Goal: Transaction & Acquisition: Purchase product/service

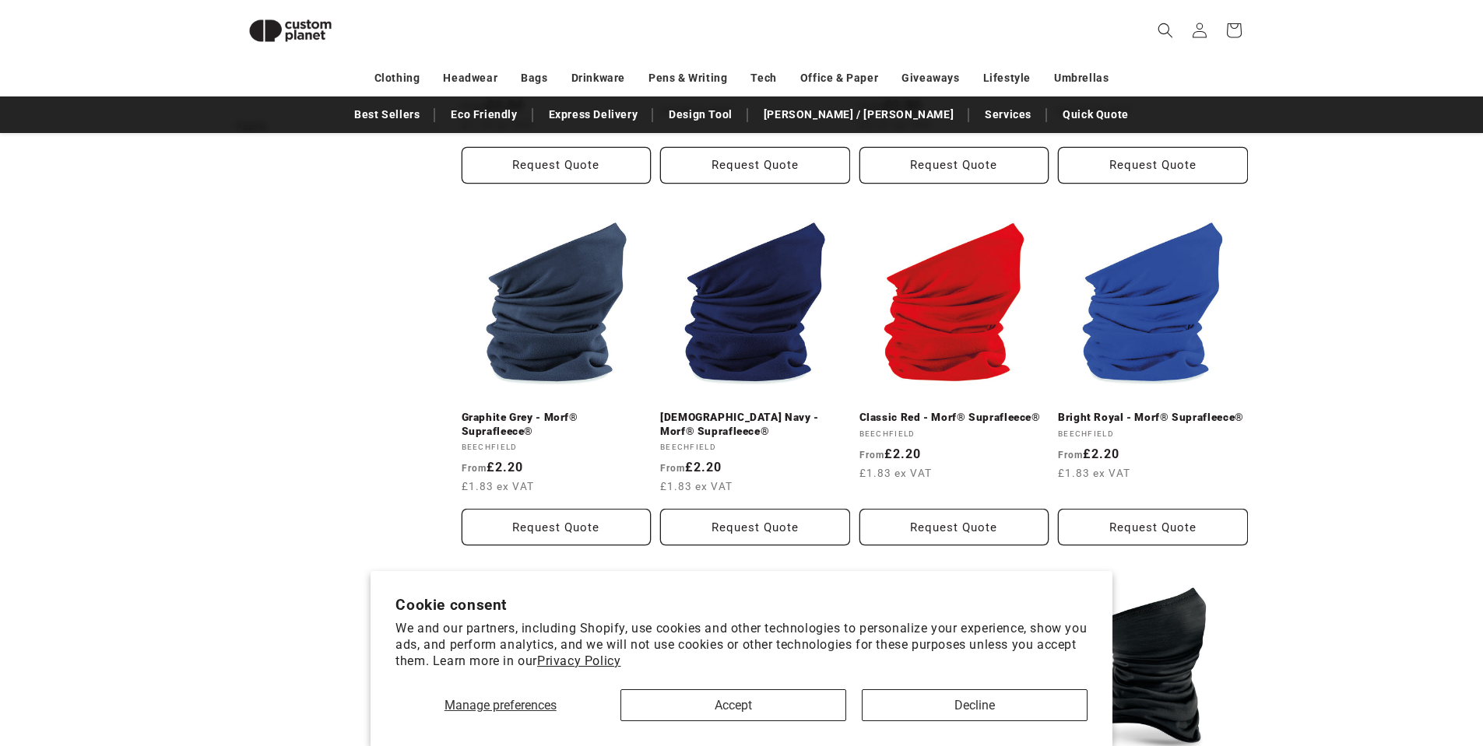
scroll to position [835, 0]
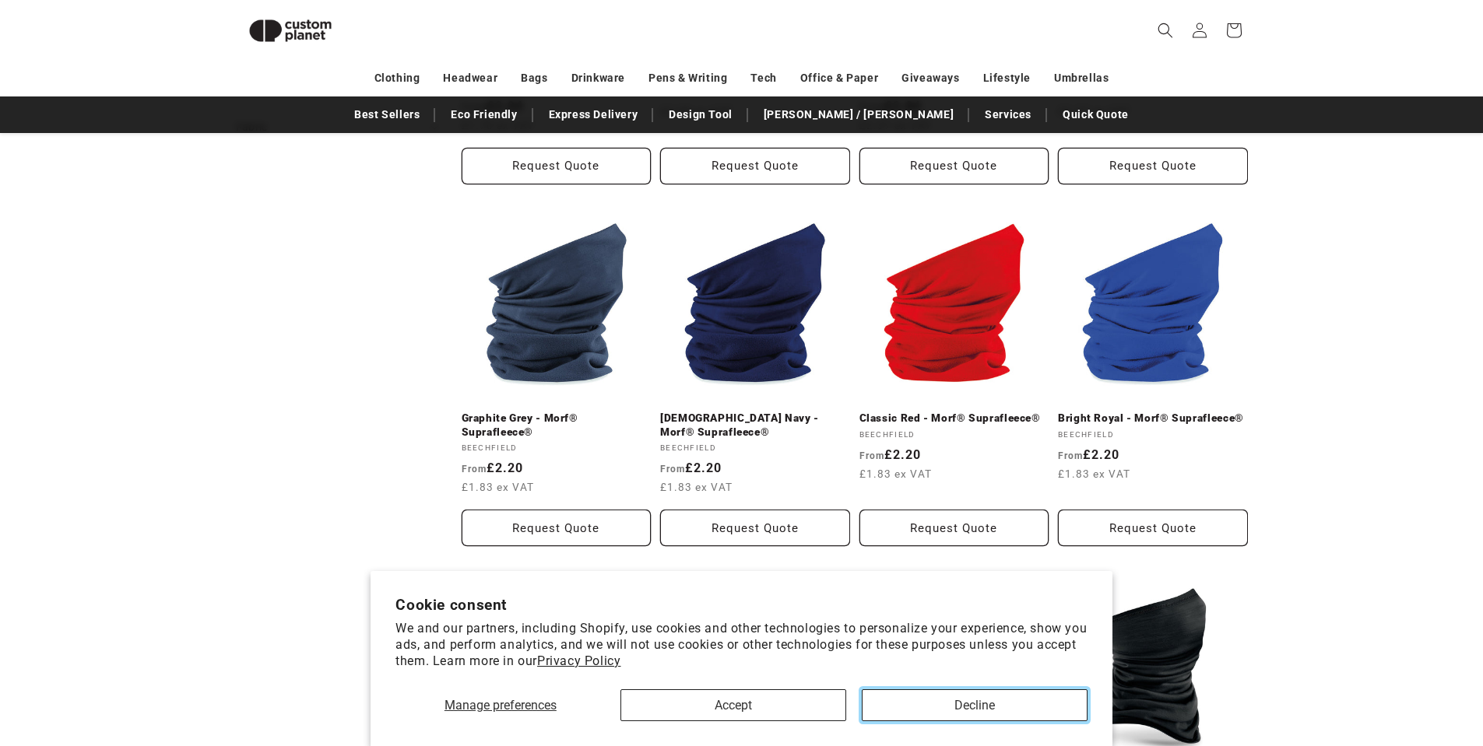
click at [911, 713] on button "Decline" at bounding box center [975, 706] width 226 height 32
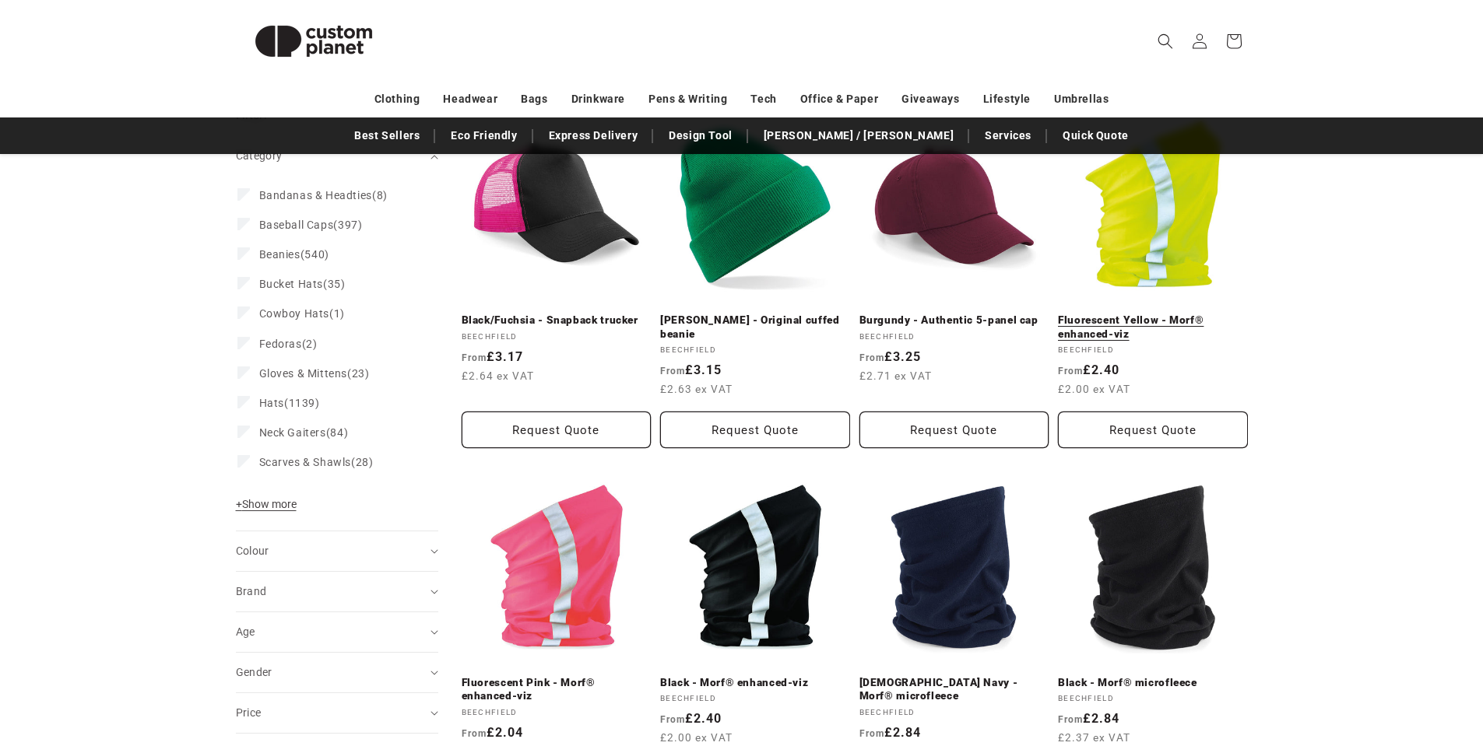
scroll to position [234, 0]
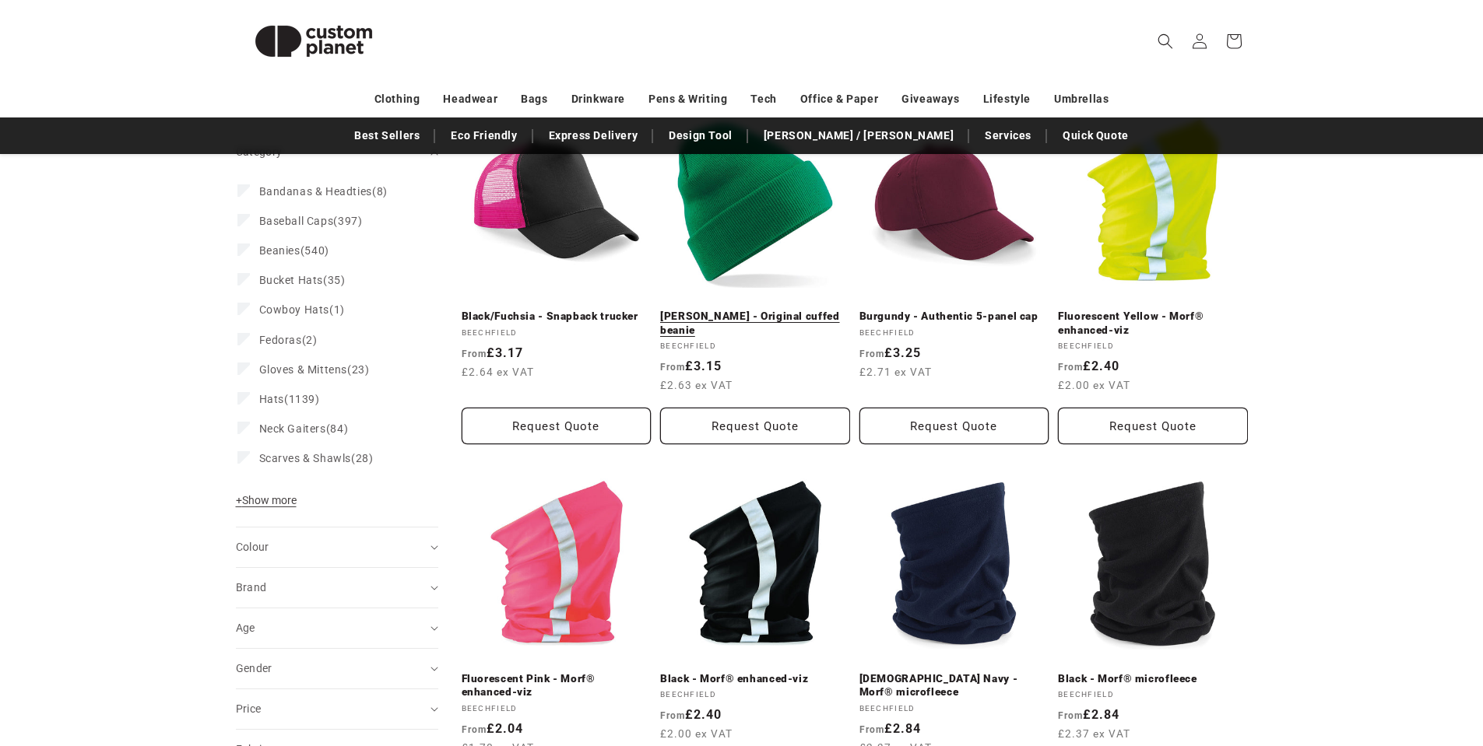
click at [799, 315] on link "[PERSON_NAME] - Original cuffed beanie" at bounding box center [755, 323] width 190 height 27
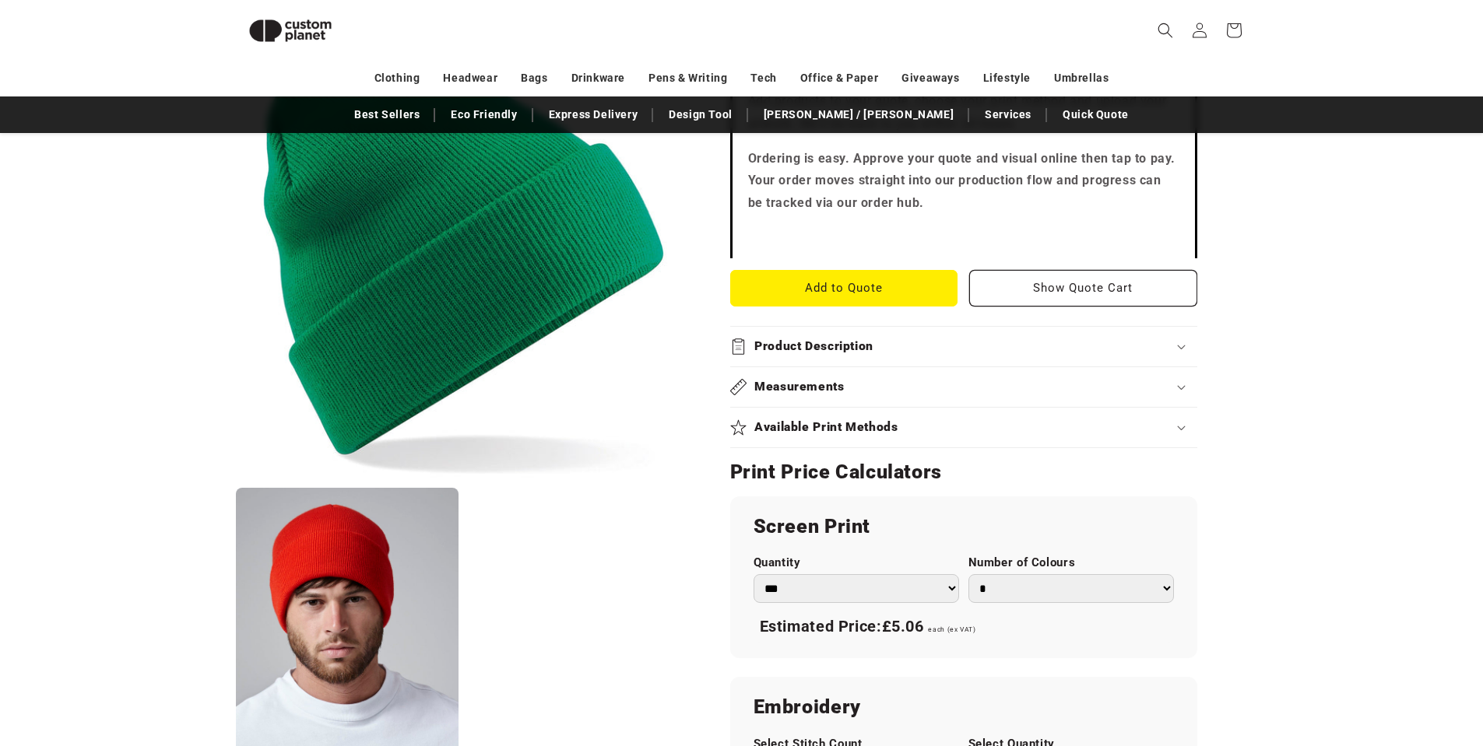
scroll to position [680, 0]
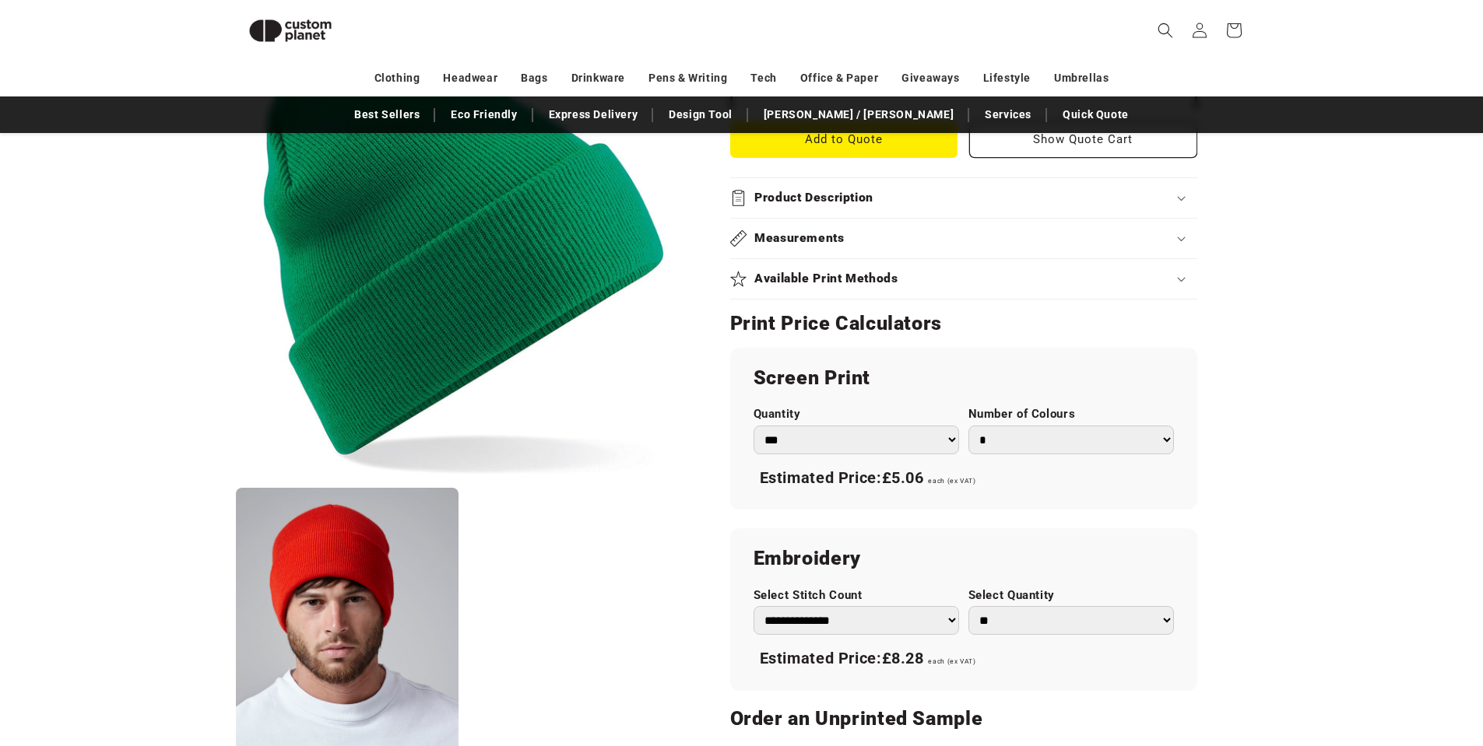
click at [819, 197] on h2 "Product Description" at bounding box center [813, 198] width 119 height 16
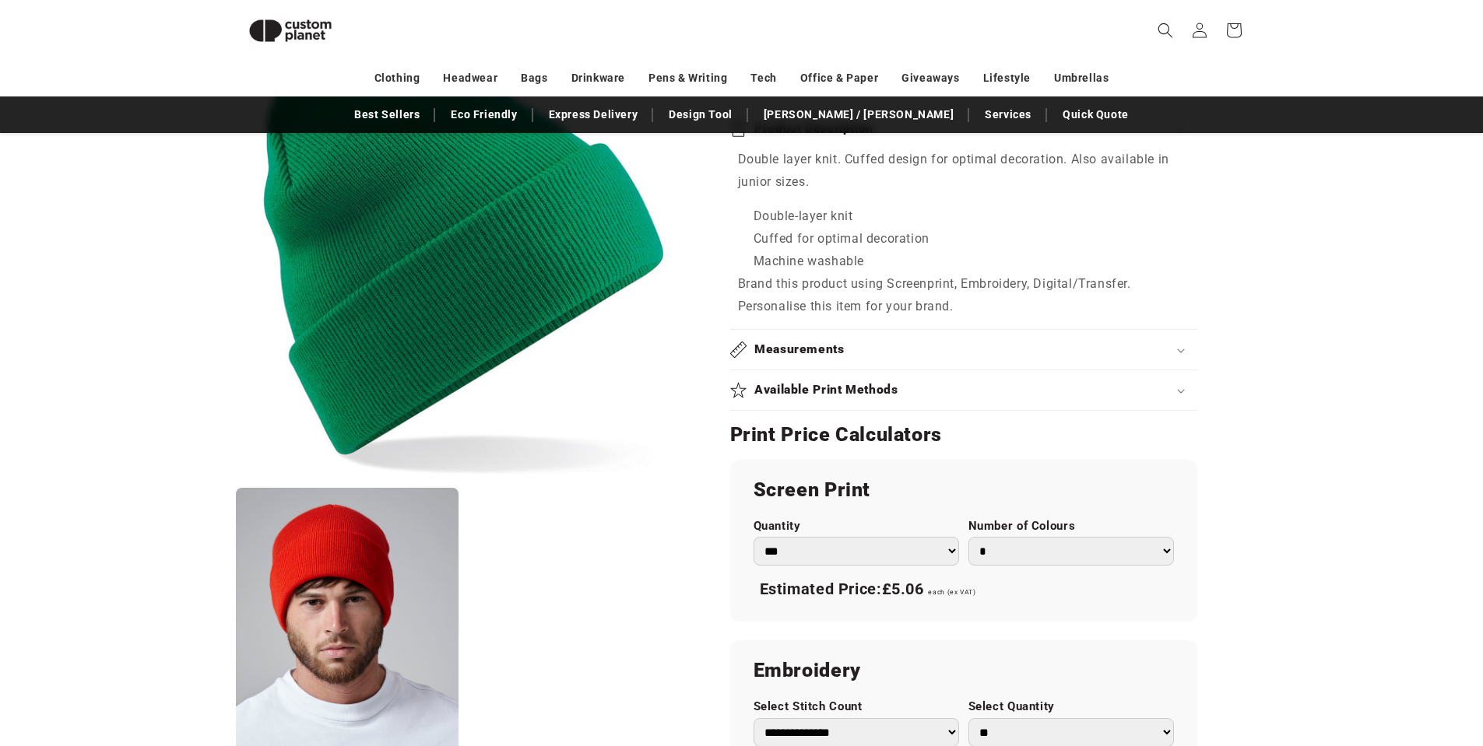
scroll to position [525, 0]
